Goal: Information Seeking & Learning: Learn about a topic

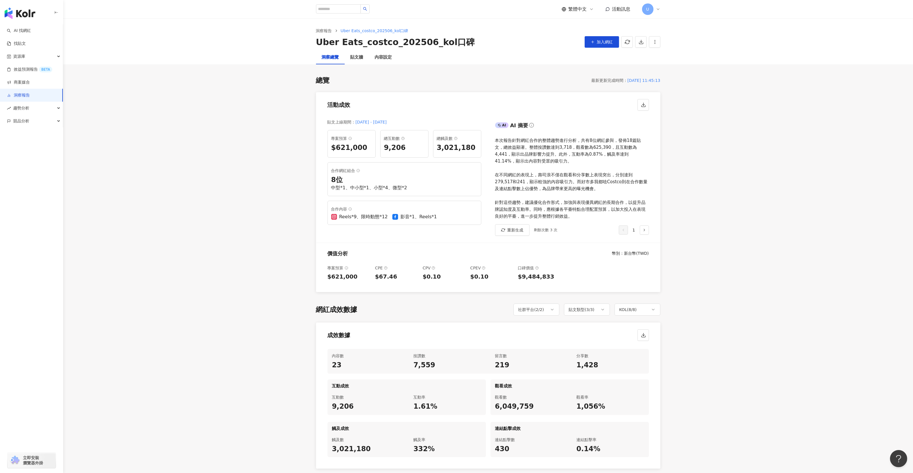
click at [321, 28] on link "洞察報告" at bounding box center [324, 31] width 18 height 6
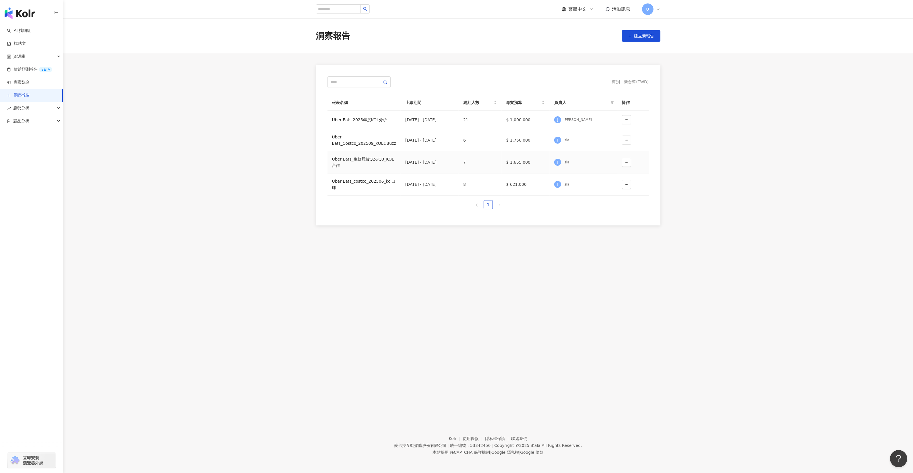
click at [377, 159] on div "Uber Eats_生鮮雜貨Q2&Q3_KOL合作" at bounding box center [364, 162] width 64 height 13
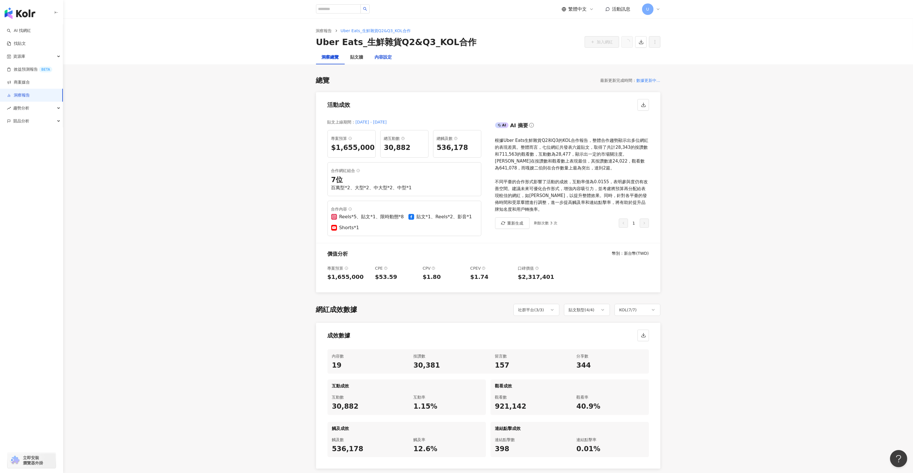
click at [387, 58] on div "內容設定" at bounding box center [383, 57] width 17 height 7
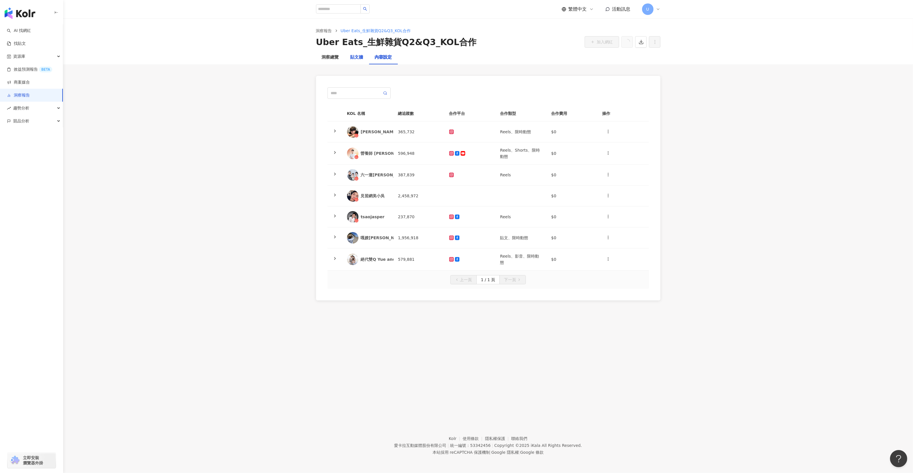
click at [356, 58] on div "貼文牆" at bounding box center [356, 57] width 13 height 7
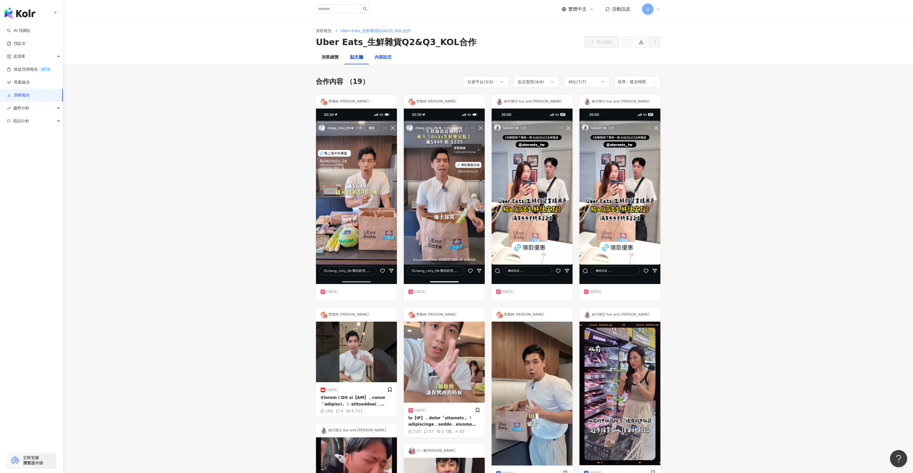
click at [378, 60] on div "內容設定" at bounding box center [383, 57] width 17 height 7
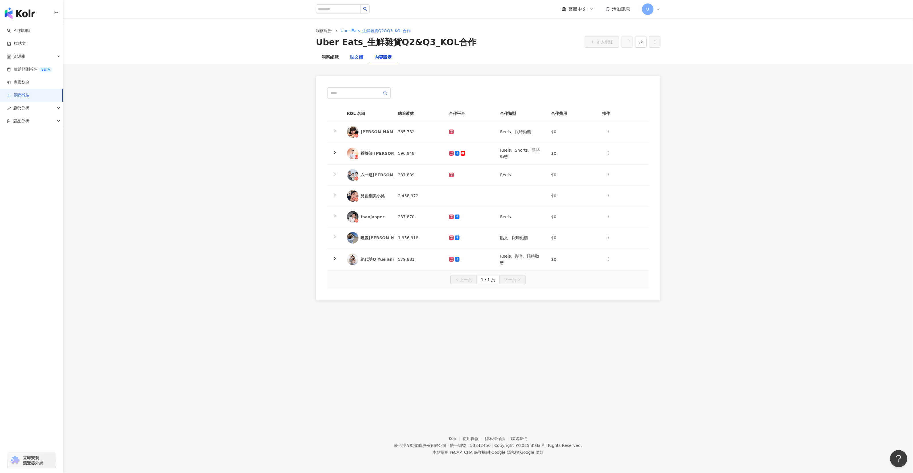
click at [352, 57] on div "貼文牆" at bounding box center [356, 57] width 13 height 7
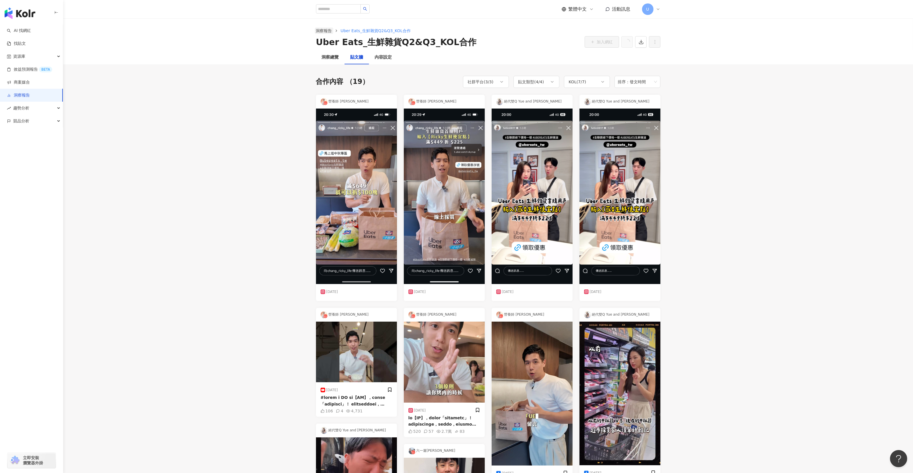
click at [327, 30] on link "洞察報告" at bounding box center [324, 31] width 18 height 6
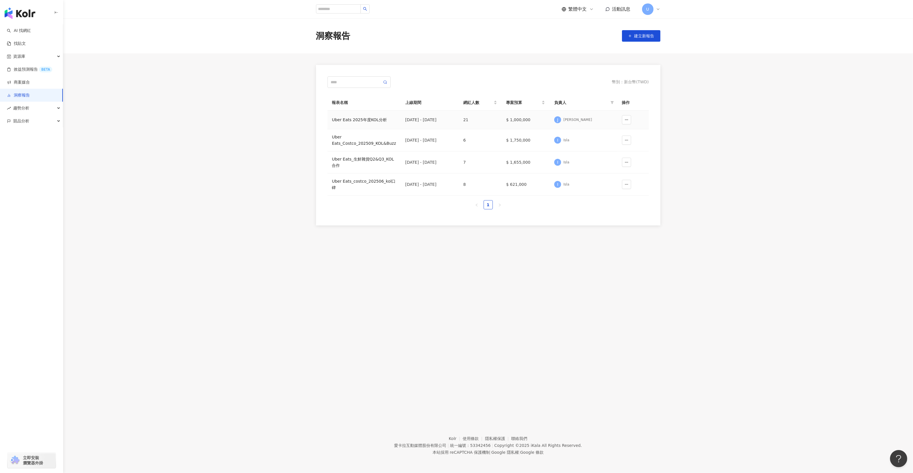
click at [368, 119] on div "Uber Eats 2025年度KOL分析" at bounding box center [364, 119] width 64 height 6
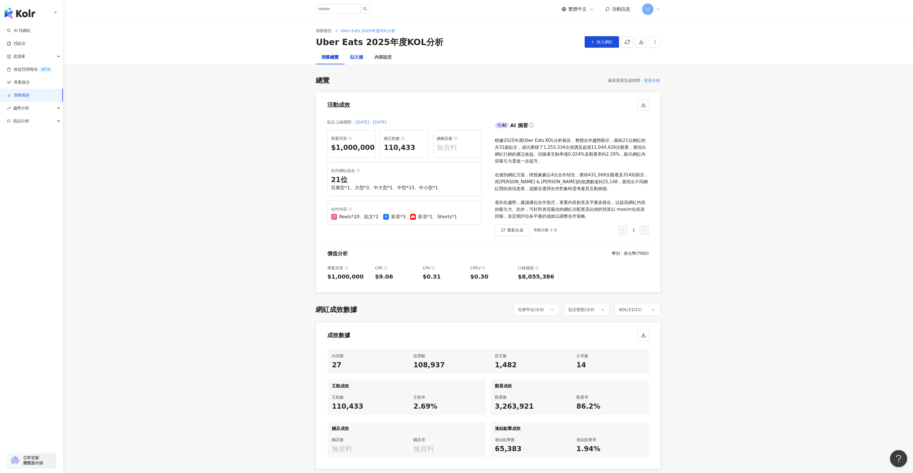
click at [354, 58] on div "貼文牆" at bounding box center [356, 57] width 13 height 7
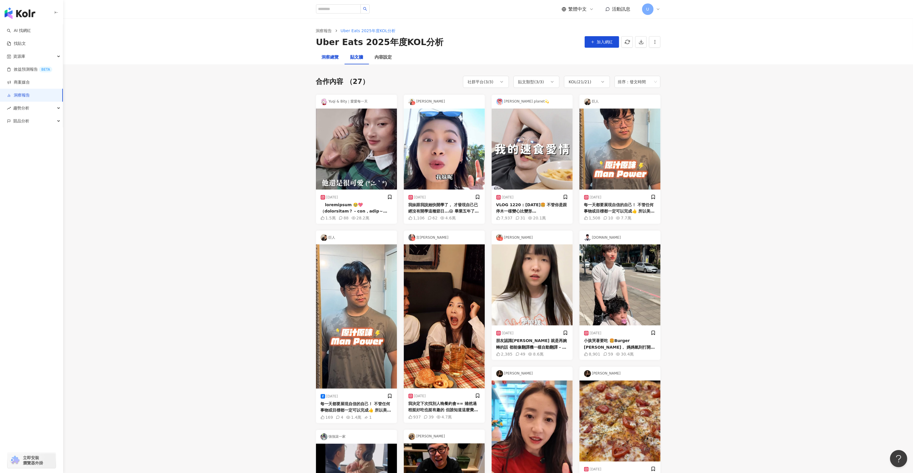
click at [335, 60] on div "洞察總覽" at bounding box center [330, 57] width 17 height 7
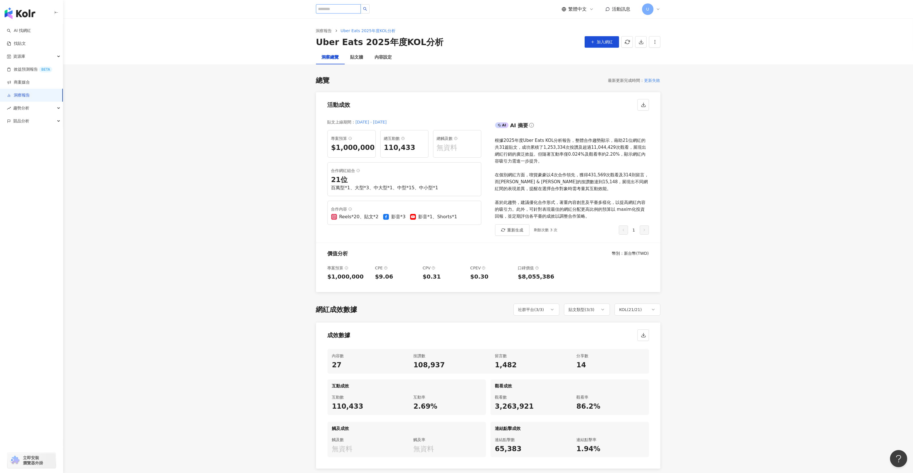
click at [330, 8] on input "search" at bounding box center [338, 8] width 45 height 9
type input "*"
type input "****"
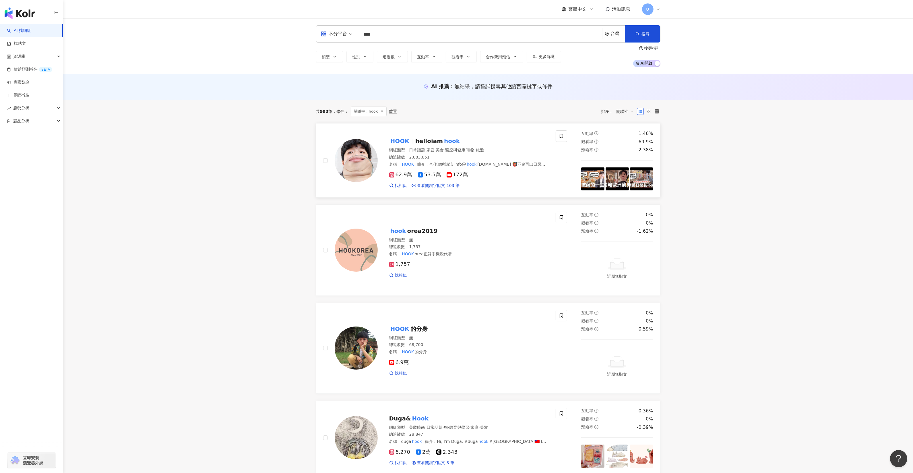
click at [426, 143] on span "helloiam" at bounding box center [429, 140] width 28 height 7
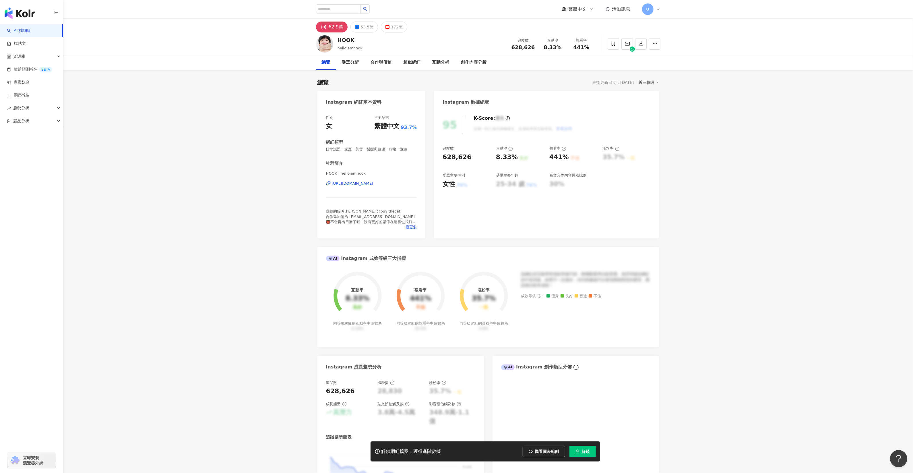
click at [583, 451] on span "解鎖" at bounding box center [586, 451] width 8 height 5
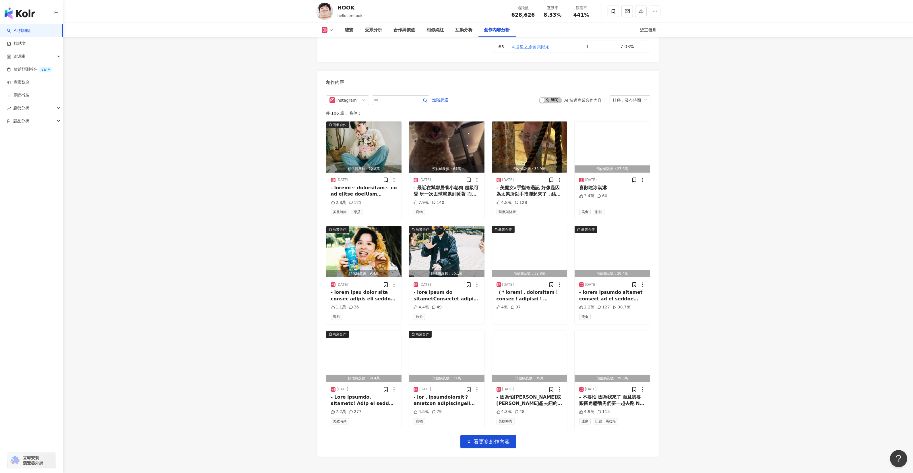
scroll to position [1708, 0]
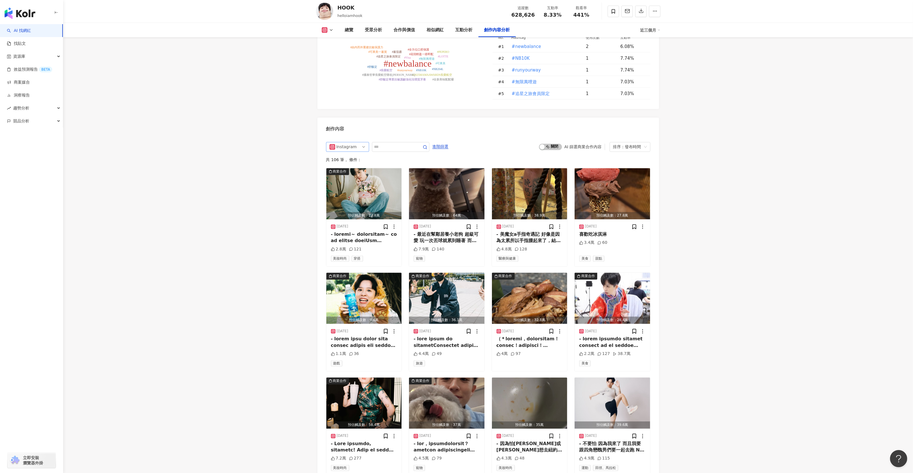
click at [358, 147] on span "Instagram" at bounding box center [347, 146] width 36 height 9
click at [354, 187] on div "YouTube" at bounding box center [346, 188] width 19 height 6
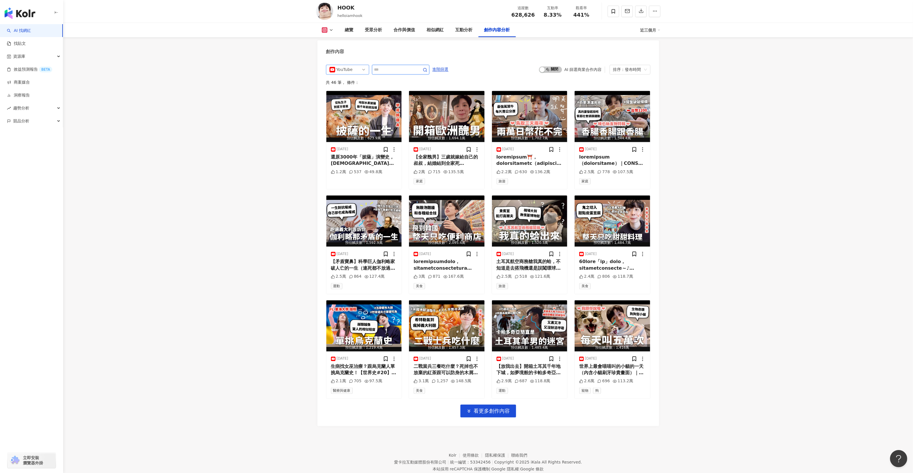
click at [392, 70] on input "text" at bounding box center [394, 69] width 40 height 7
type input "*********"
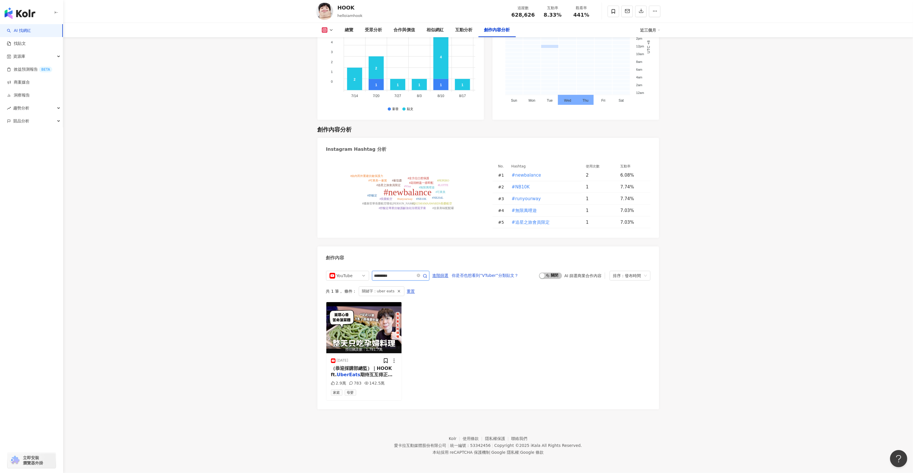
scroll to position [1581, 0]
click at [428, 347] on div "預估觸及數：1,781.7萬 [DATE] ️（恭迎採購部總監）｜HOOK ft. UberEats 期待互互得正寶鼻的出生 2.9萬 783 142.5萬 …" at bounding box center [488, 351] width 324 height 99
click at [372, 322] on img "button" at bounding box center [363, 327] width 75 height 51
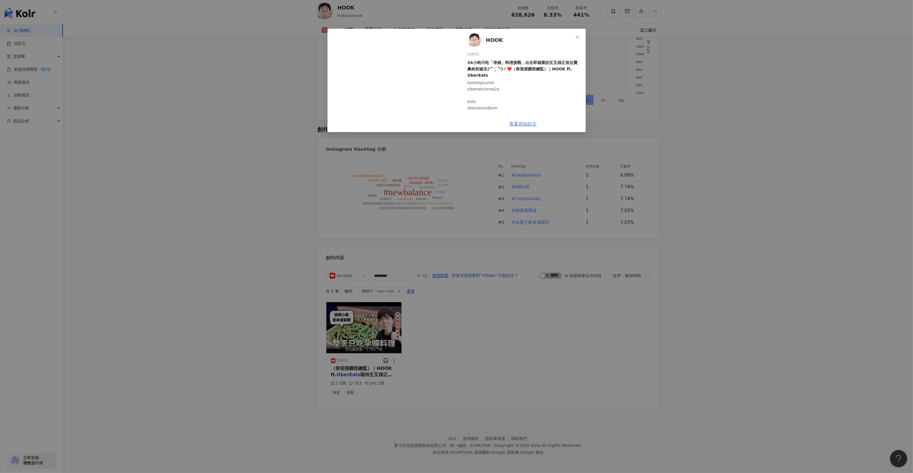
click at [519, 124] on link "查看原始貼文" at bounding box center [523, 123] width 28 height 5
click at [561, 354] on div "HOOK [DATE] 24小時只吃「孕婦」料理挑戰，出生即就業的互互得正首位寶鼻終於誕生(˶‾᷄ ⁻̫ ‾᷅˵)！❤️（恭迎採購部總監）｜HOOK ft. …" at bounding box center [456, 236] width 913 height 473
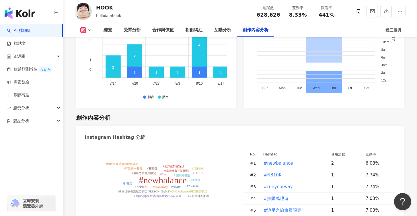
scroll to position [1767, 0]
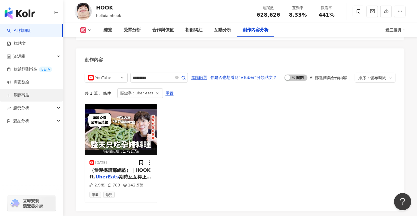
click at [24, 94] on link "洞察報告" at bounding box center [18, 95] width 23 height 6
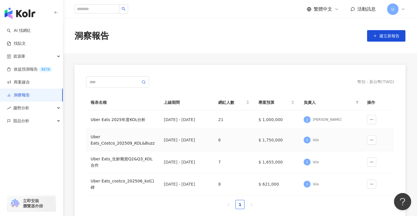
click at [124, 143] on div "Uber Eats_Costco_202509_KOL&Buzz" at bounding box center [123, 140] width 64 height 13
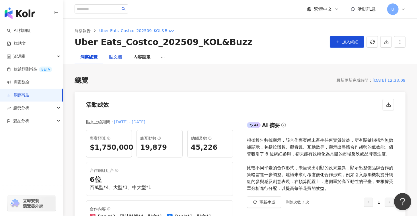
click at [112, 61] on div "貼文牆" at bounding box center [115, 58] width 24 height 14
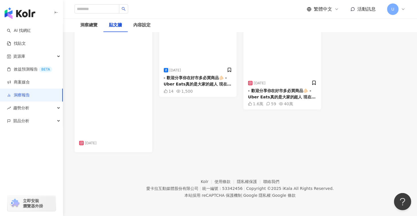
scroll to position [449, 0]
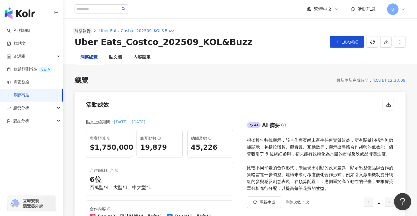
click at [90, 29] on link "洞察報告" at bounding box center [82, 31] width 18 height 6
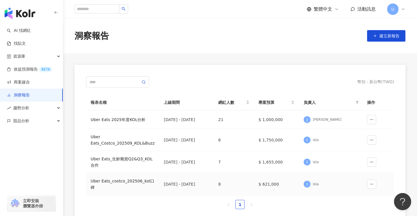
click at [131, 182] on div "Uber Eats_costco_202506_kol口碑" at bounding box center [123, 184] width 64 height 13
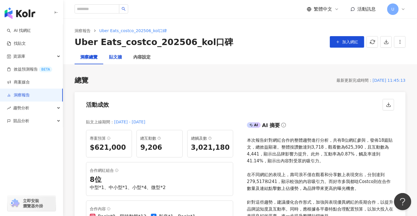
click at [113, 54] on div "貼文牆" at bounding box center [115, 57] width 13 height 7
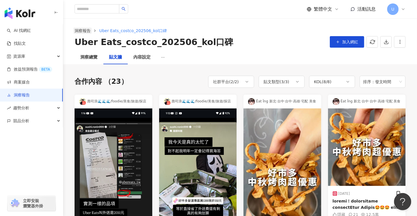
click at [87, 30] on link "洞察報告" at bounding box center [82, 31] width 18 height 6
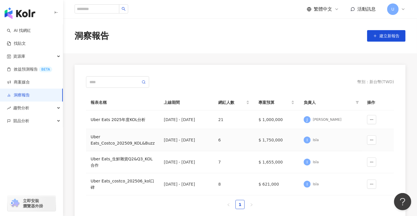
click at [124, 141] on div "Uber Eats_Costco_202509_KOL&Buzz" at bounding box center [123, 140] width 64 height 13
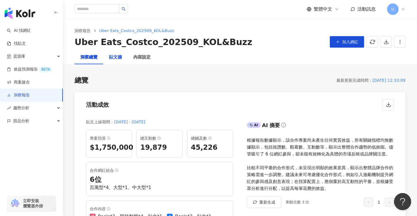
click at [111, 59] on div "貼文牆" at bounding box center [115, 57] width 13 height 7
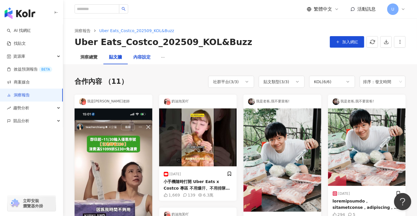
click at [137, 57] on div "內容設定" at bounding box center [141, 57] width 17 height 7
